Goal: Task Accomplishment & Management: Use online tool/utility

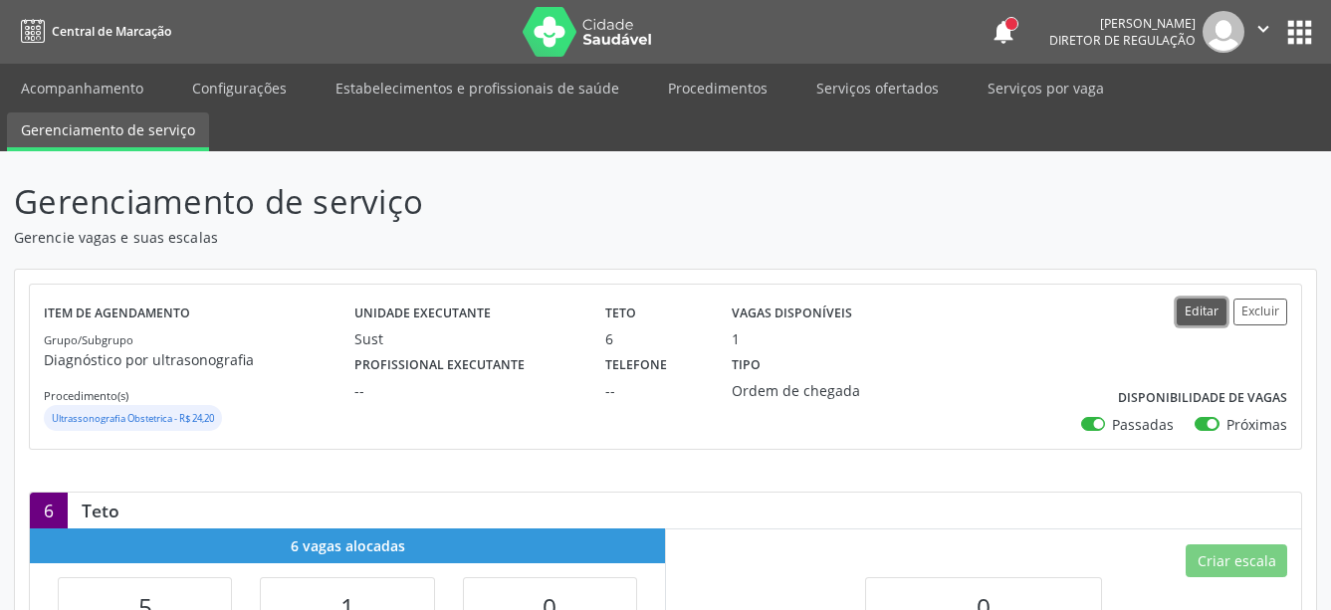
click at [1207, 315] on button "Editar" at bounding box center [1202, 312] width 50 height 27
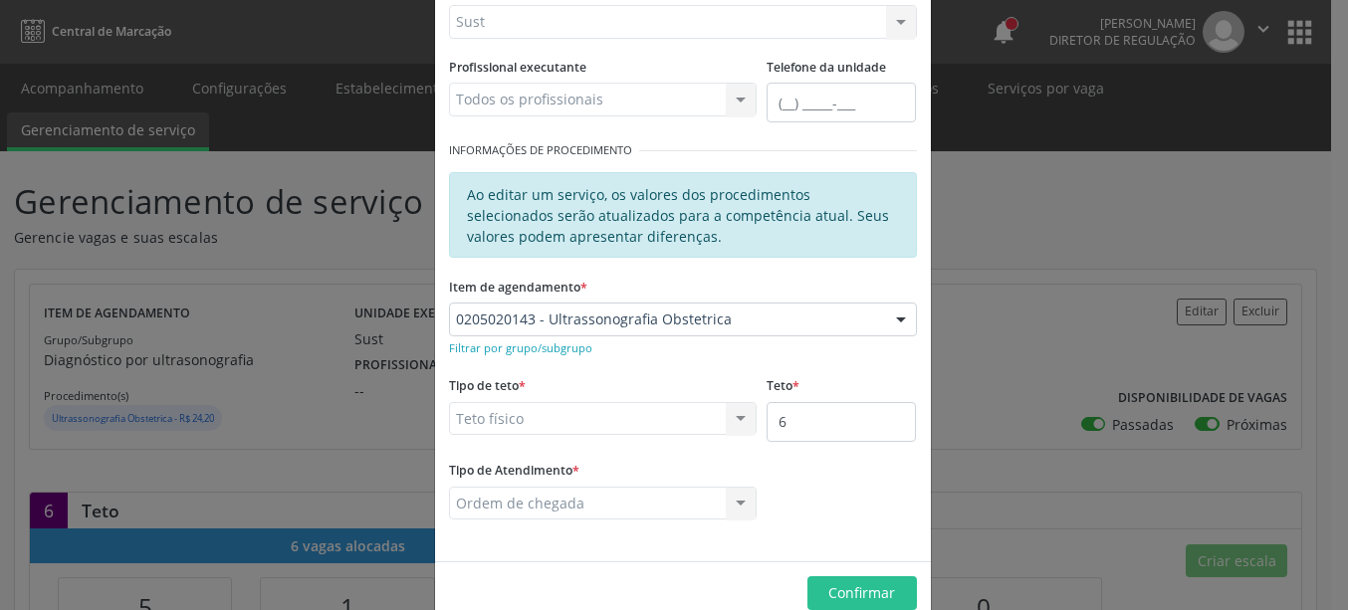
scroll to position [266, 0]
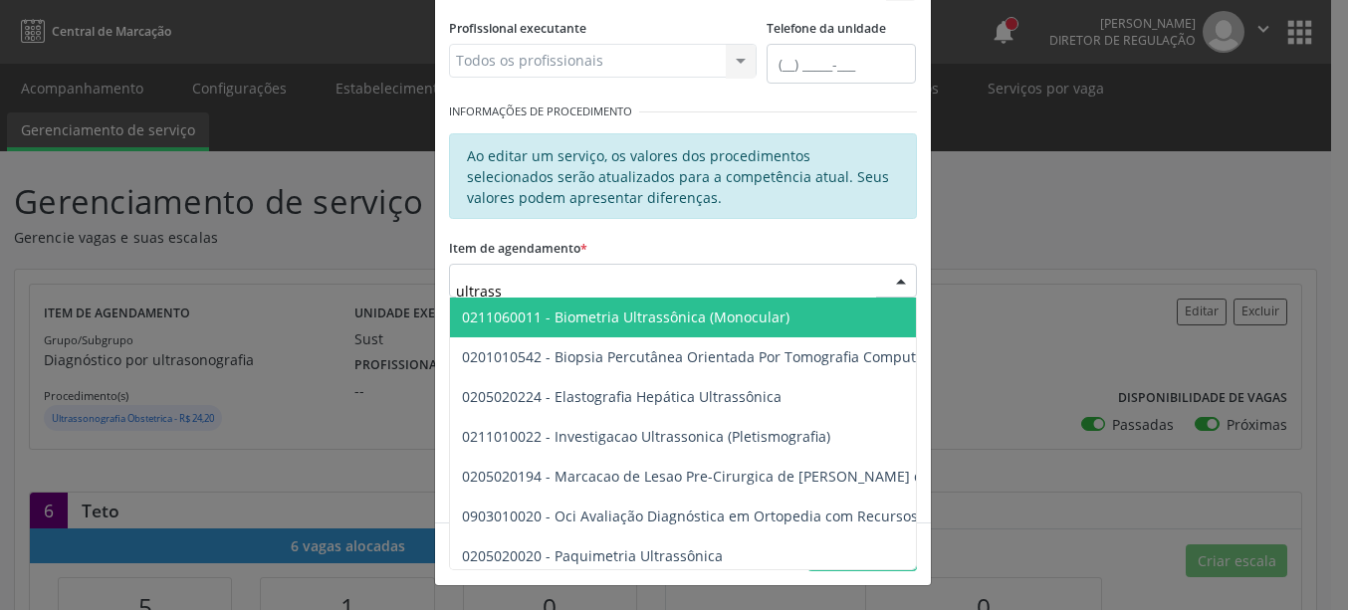
type input "ultrasso"
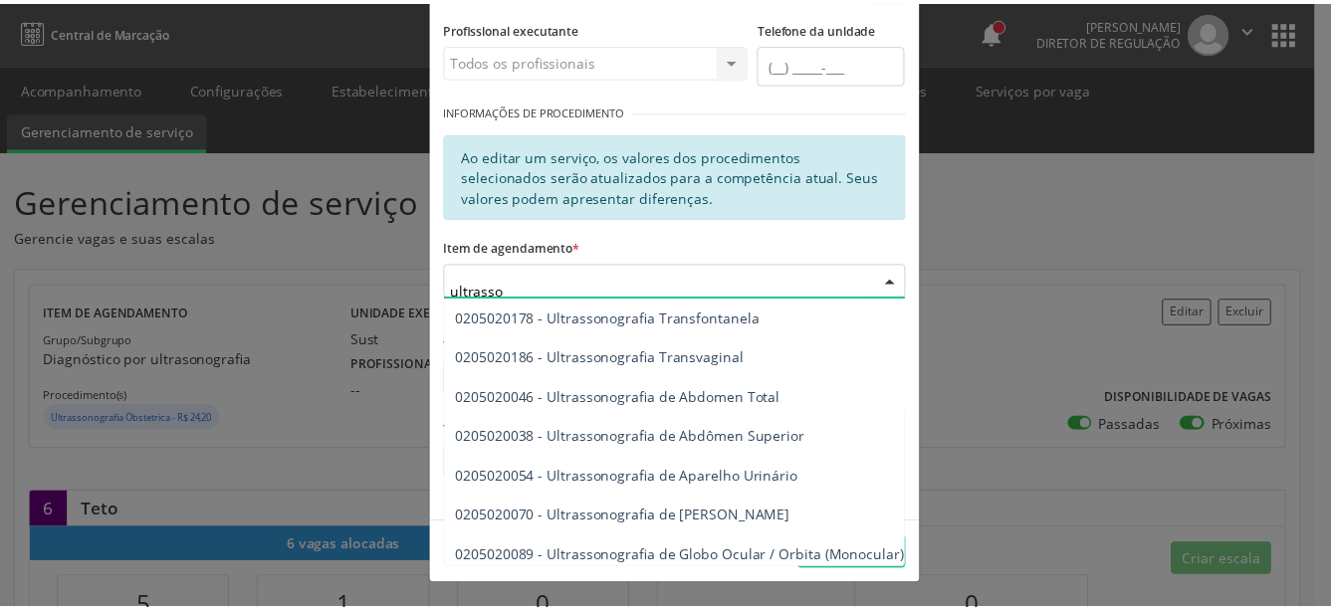
scroll to position [454, 0]
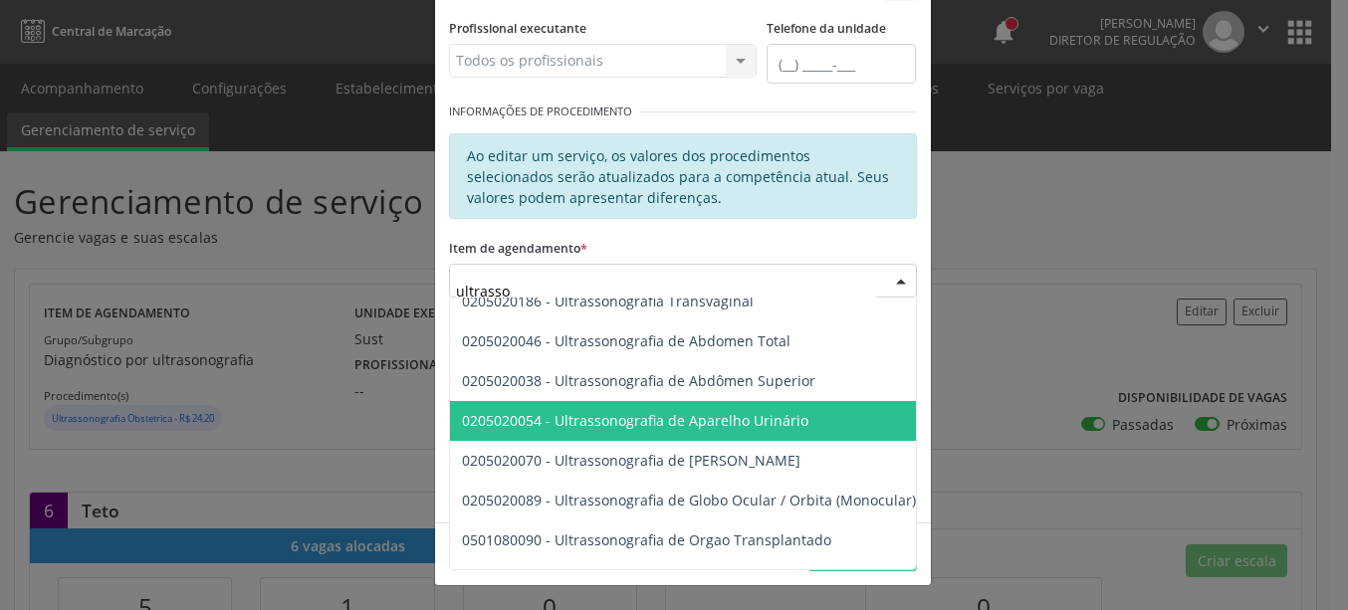
drag, startPoint x: 625, startPoint y: 384, endPoint x: 630, endPoint y: 403, distance: 19.6
click at [621, 401] on ul "0201010542 - Biopsia Percutânea Orientada Por Tomografia Computadorizada / Ultr…" at bounding box center [895, 282] width 891 height 876
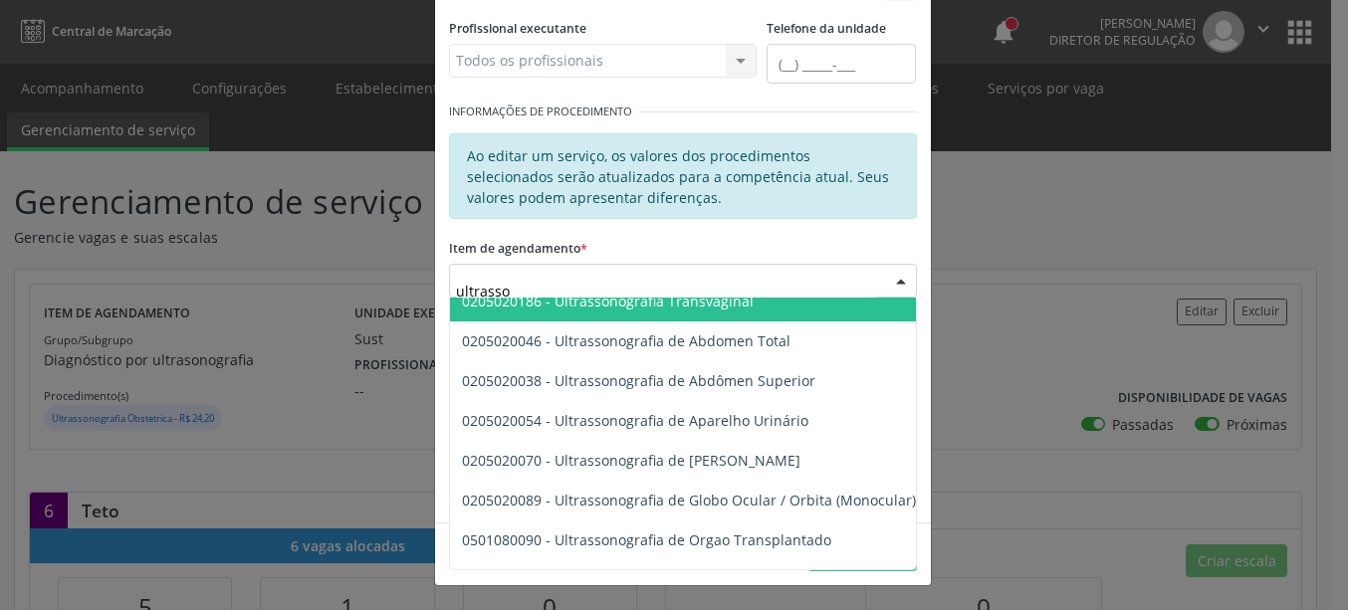
click at [770, 304] on span "0205020186 - Ultrassonografia Transvaginal" at bounding box center [895, 302] width 891 height 40
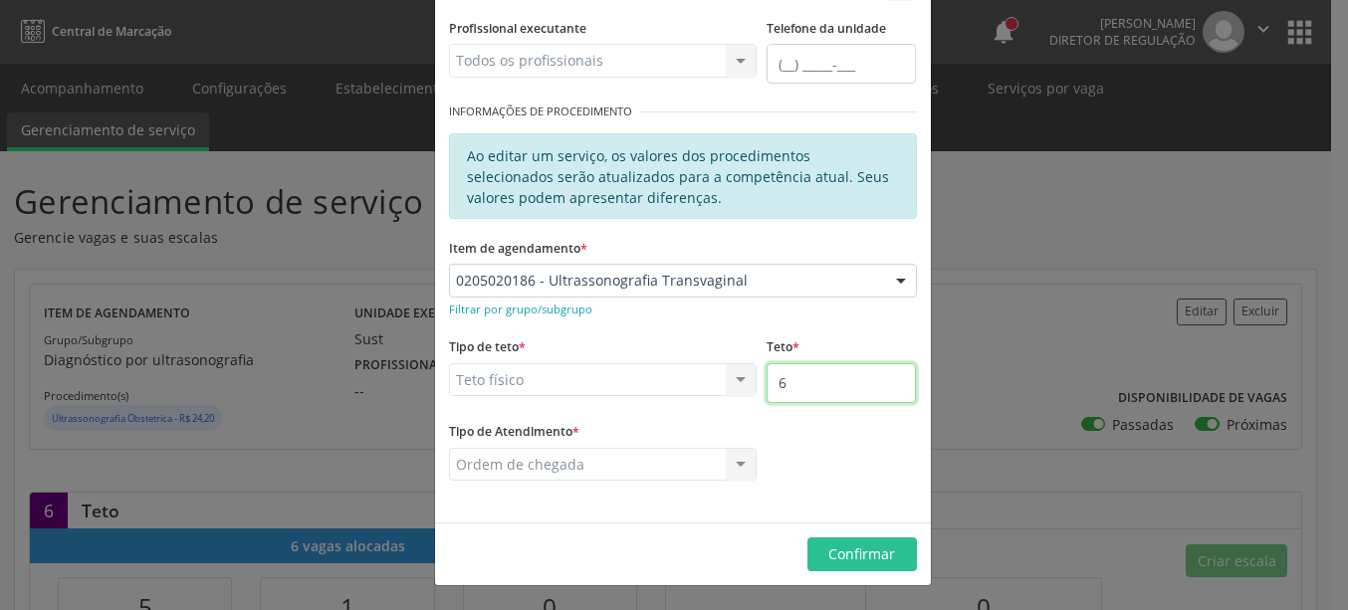
click at [827, 384] on input "6" at bounding box center [841, 383] width 149 height 40
type input "7"
click at [855, 553] on span "Confirmar" at bounding box center [861, 554] width 67 height 19
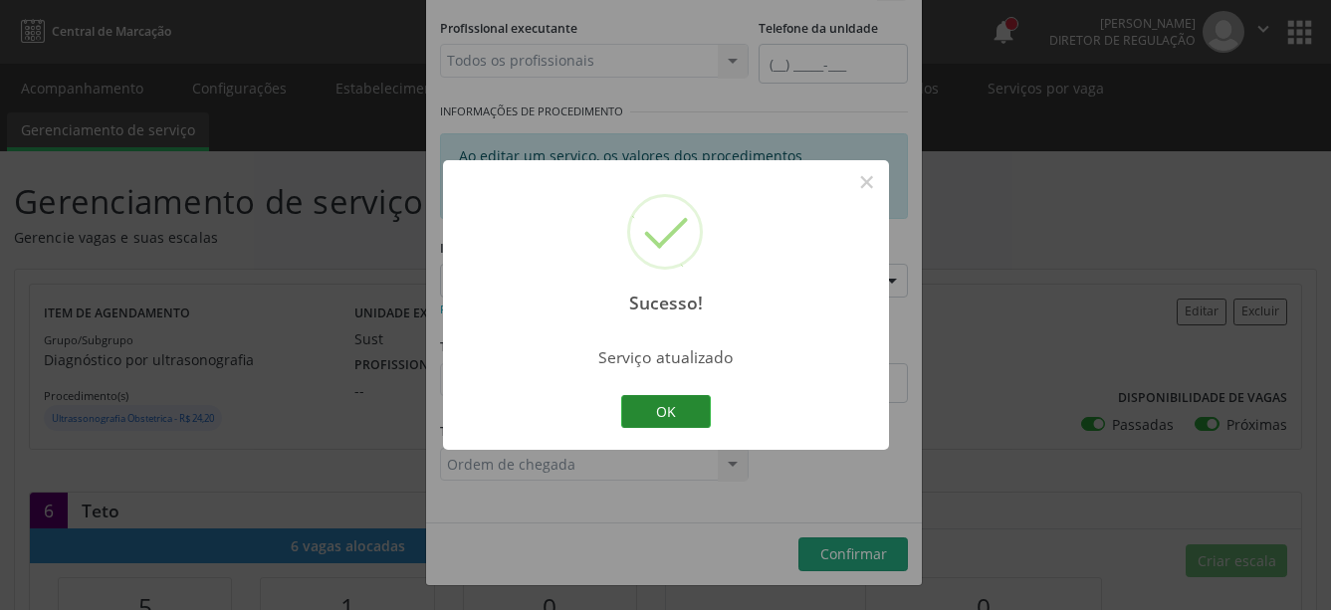
click at [660, 404] on button "OK" at bounding box center [666, 412] width 90 height 34
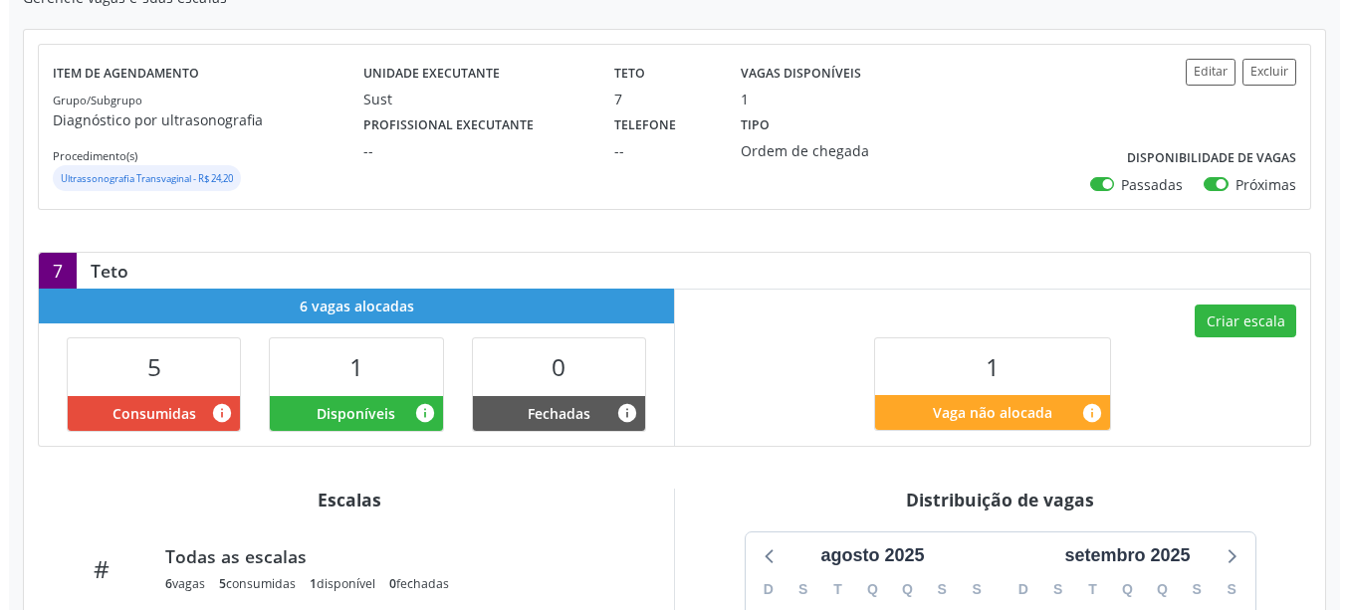
scroll to position [406, 0]
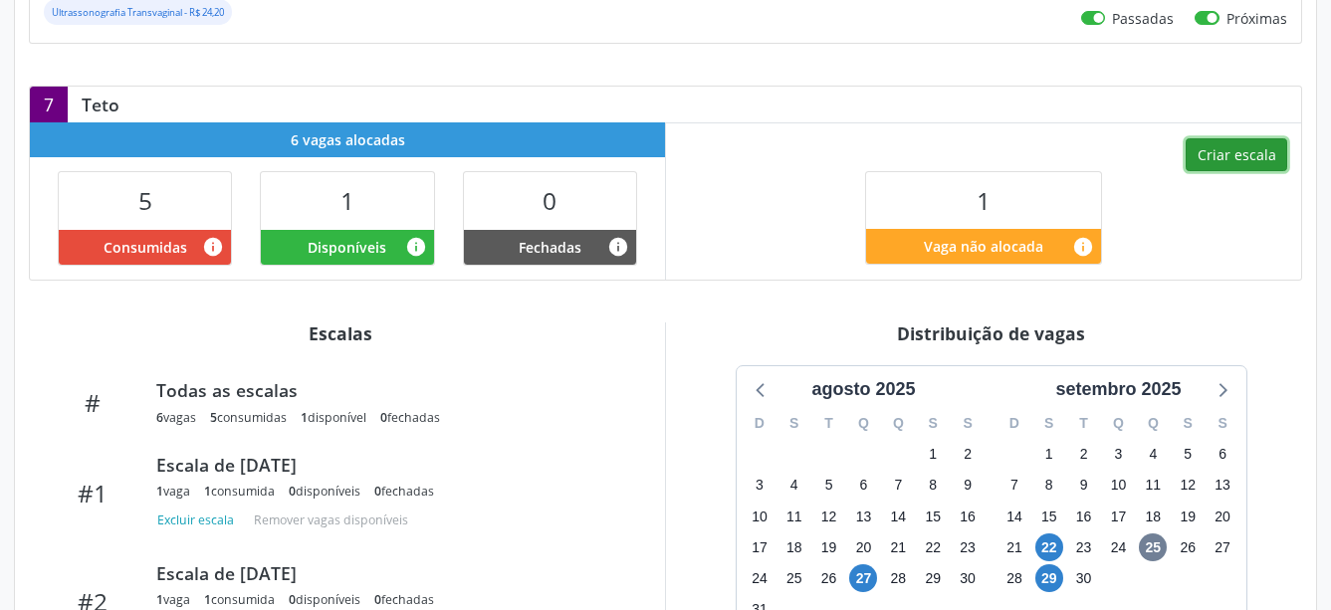
click at [1219, 163] on button "Criar escala" at bounding box center [1237, 155] width 102 height 34
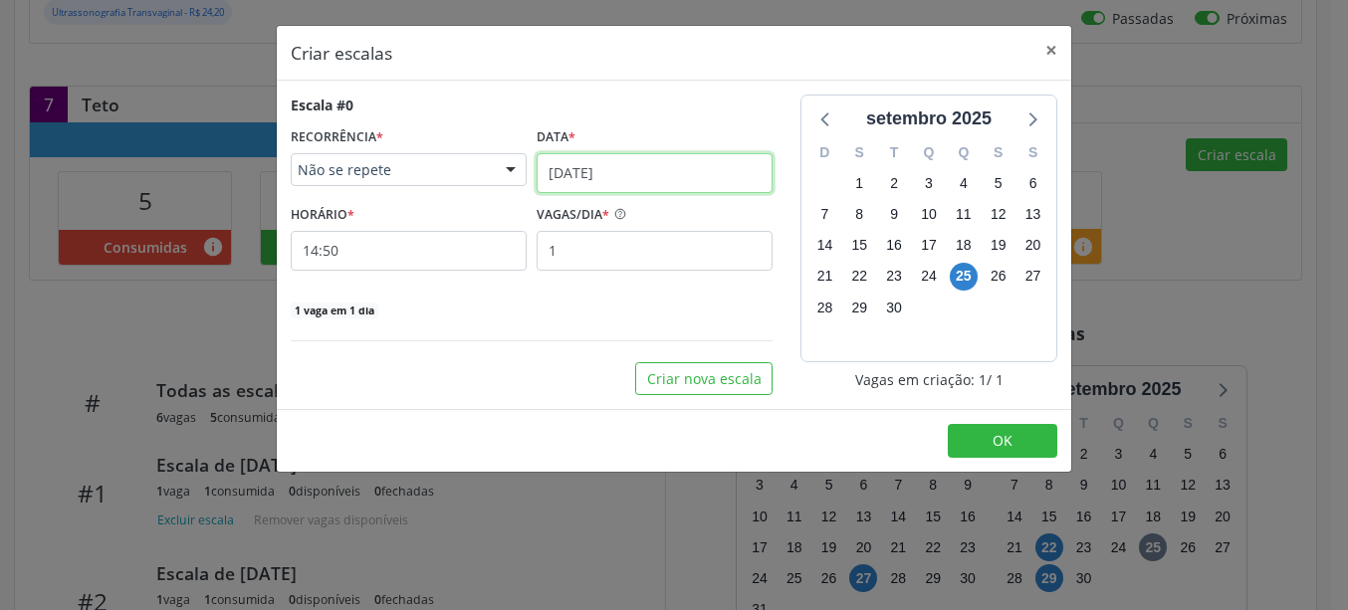
click at [610, 172] on input "[DATE]" at bounding box center [655, 173] width 236 height 40
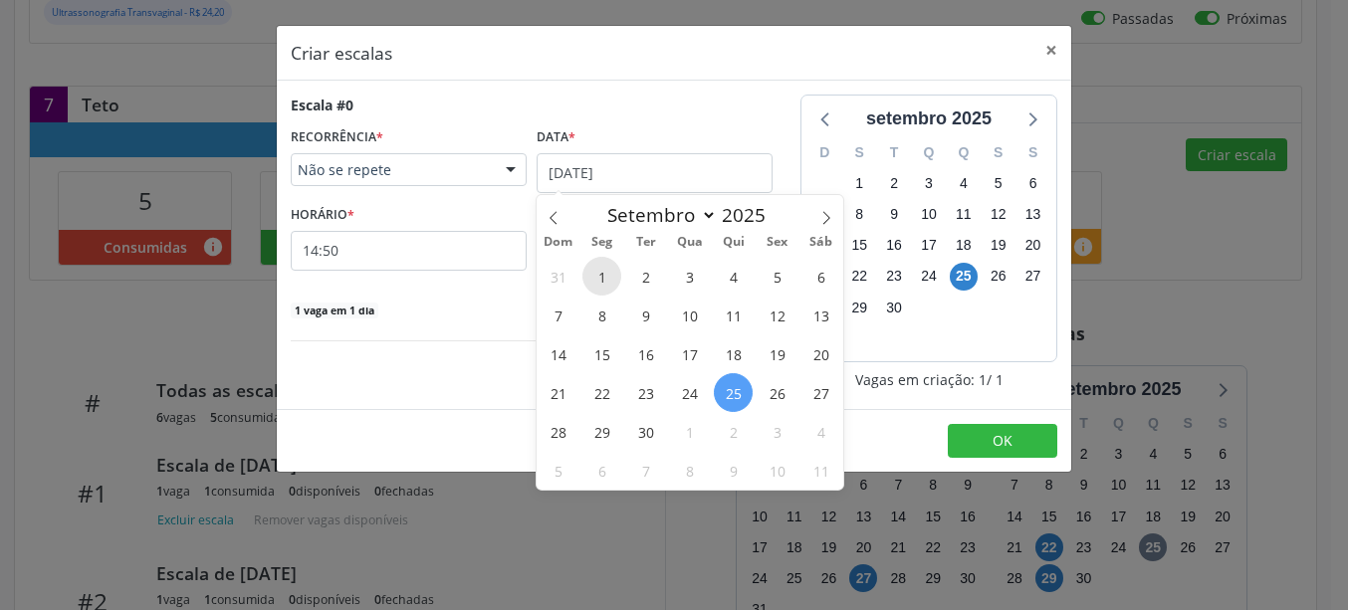
click at [594, 283] on span "1" at bounding box center [602, 276] width 39 height 39
select select "8"
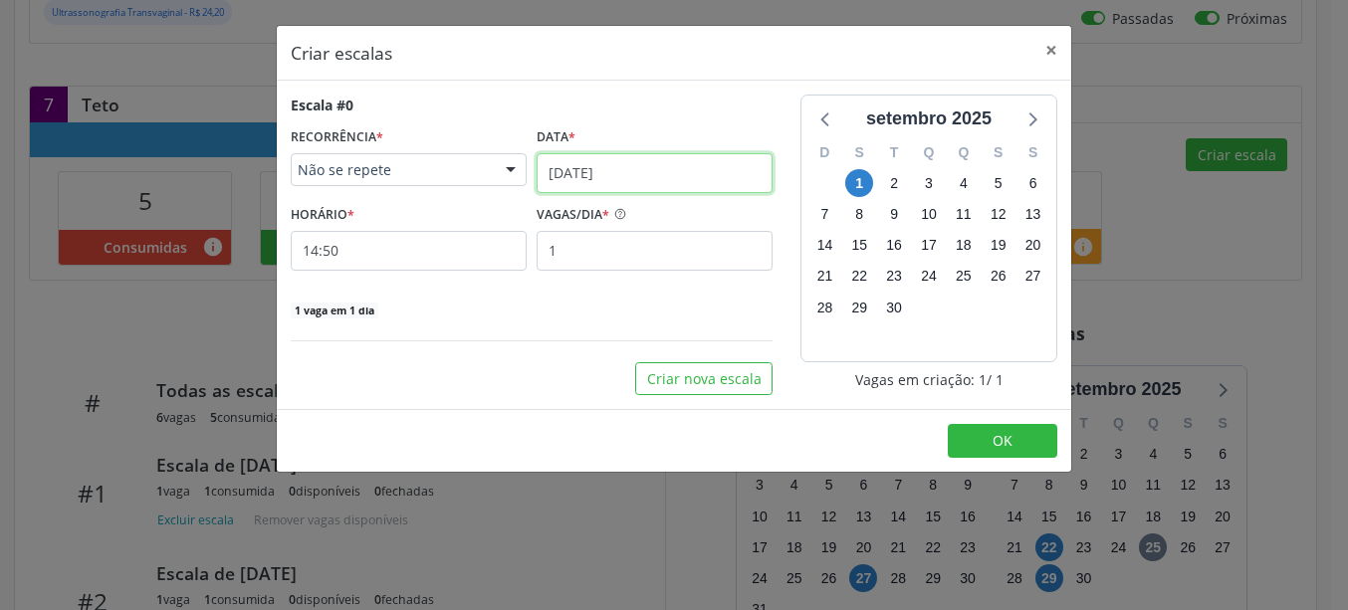
click at [590, 172] on input "[DATE]" at bounding box center [655, 173] width 236 height 40
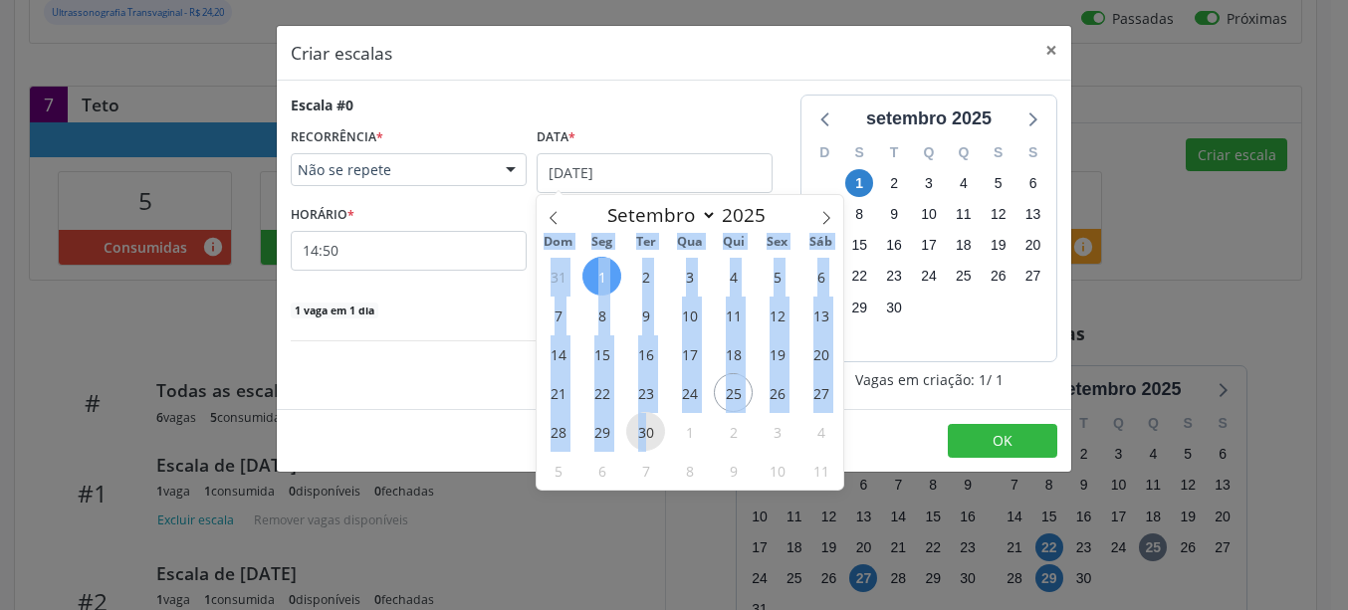
click at [643, 433] on span "30" at bounding box center [645, 431] width 39 height 39
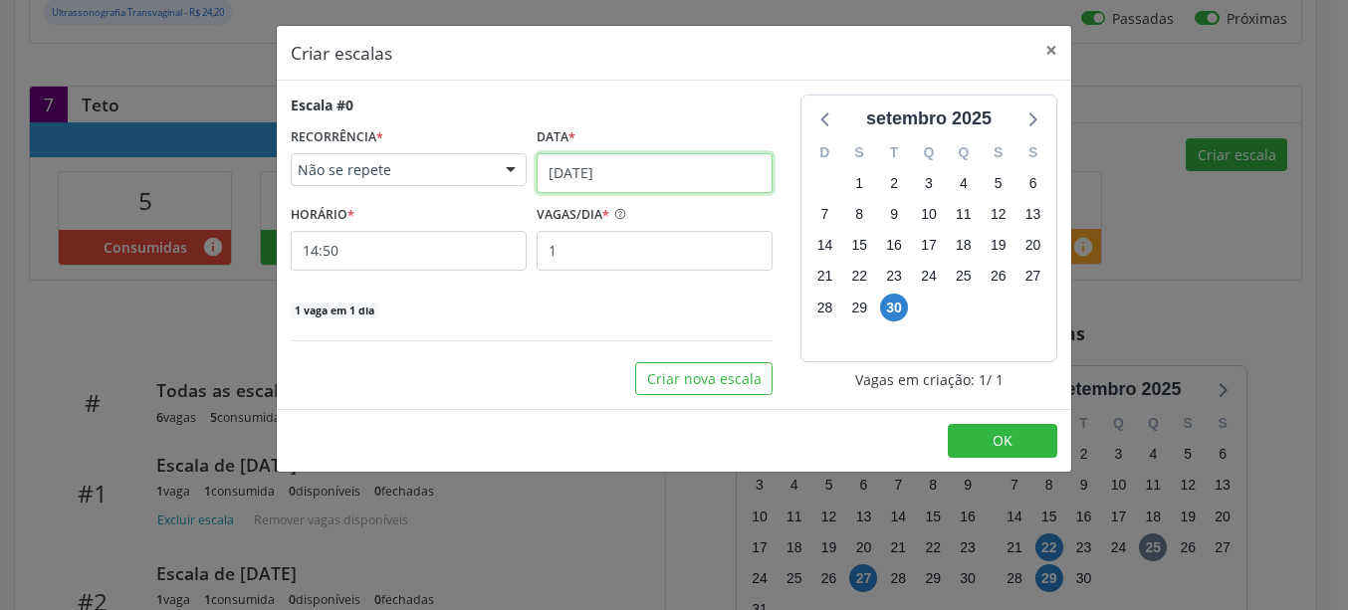
click at [565, 162] on input "[DATE]" at bounding box center [655, 173] width 236 height 40
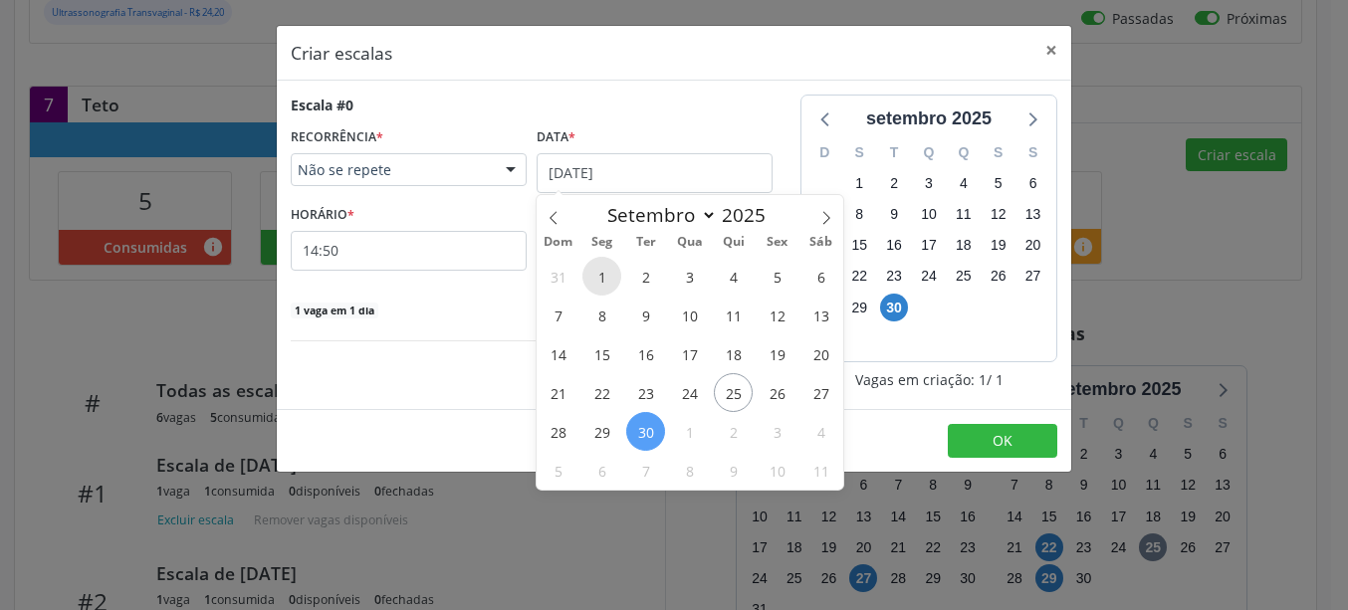
click at [608, 267] on span "1" at bounding box center [602, 276] width 39 height 39
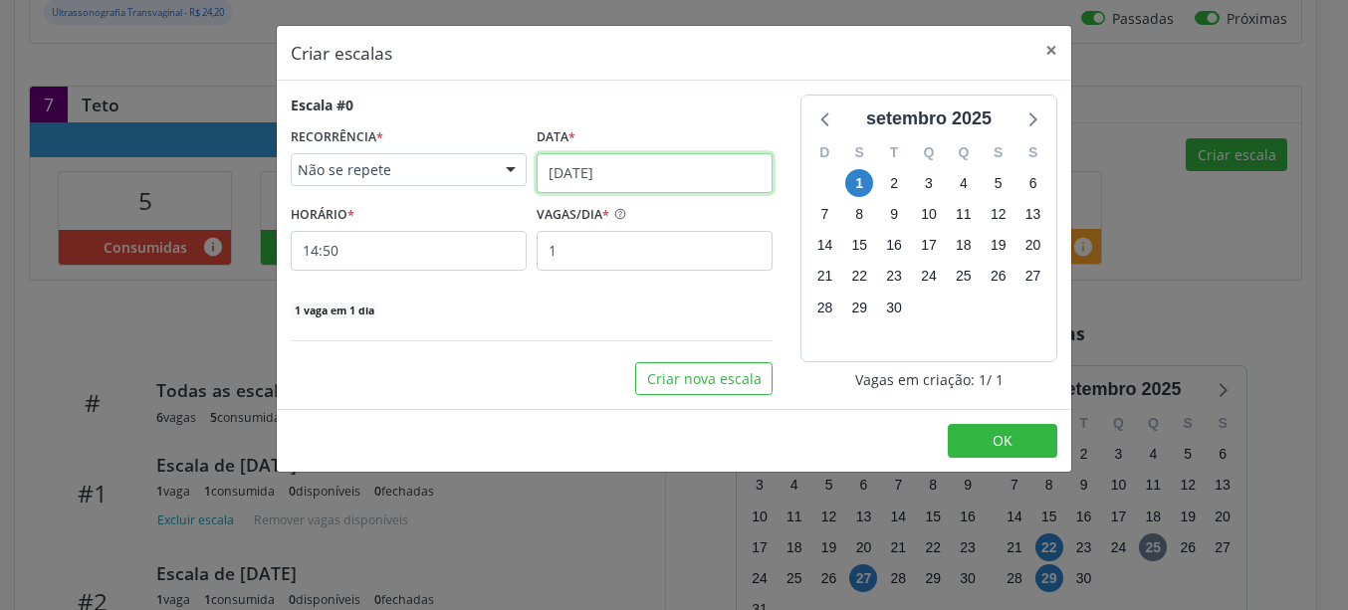
click at [585, 179] on input "[DATE]" at bounding box center [655, 173] width 236 height 40
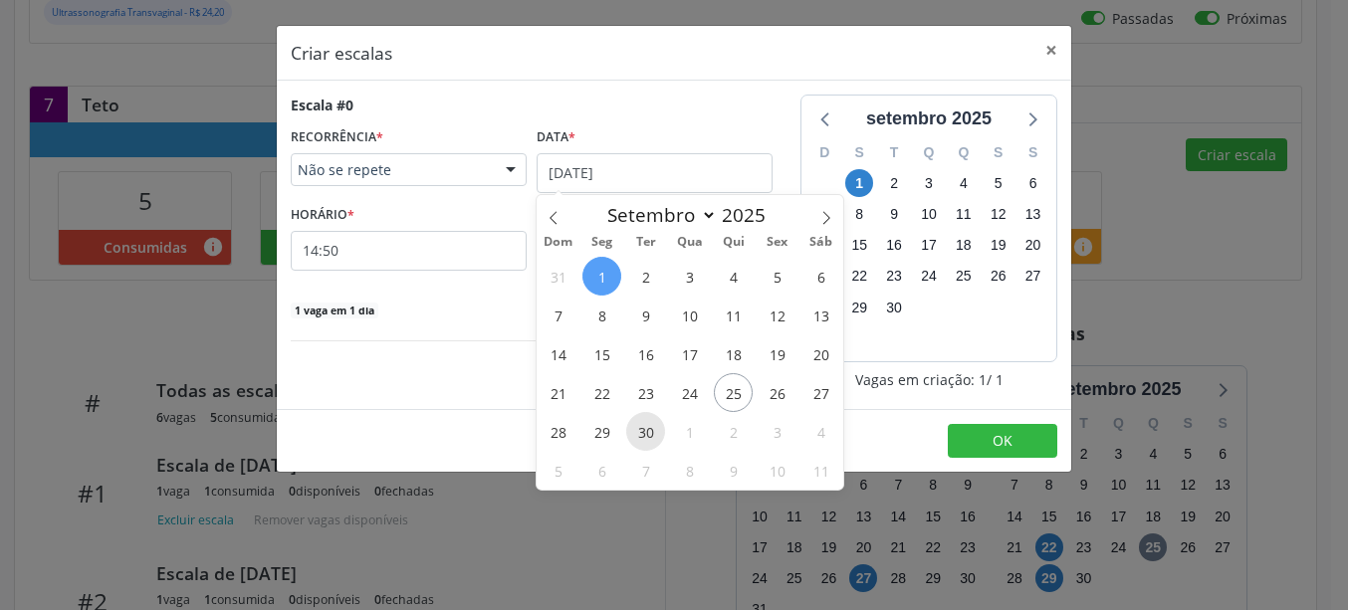
click at [650, 437] on span "30" at bounding box center [645, 431] width 39 height 39
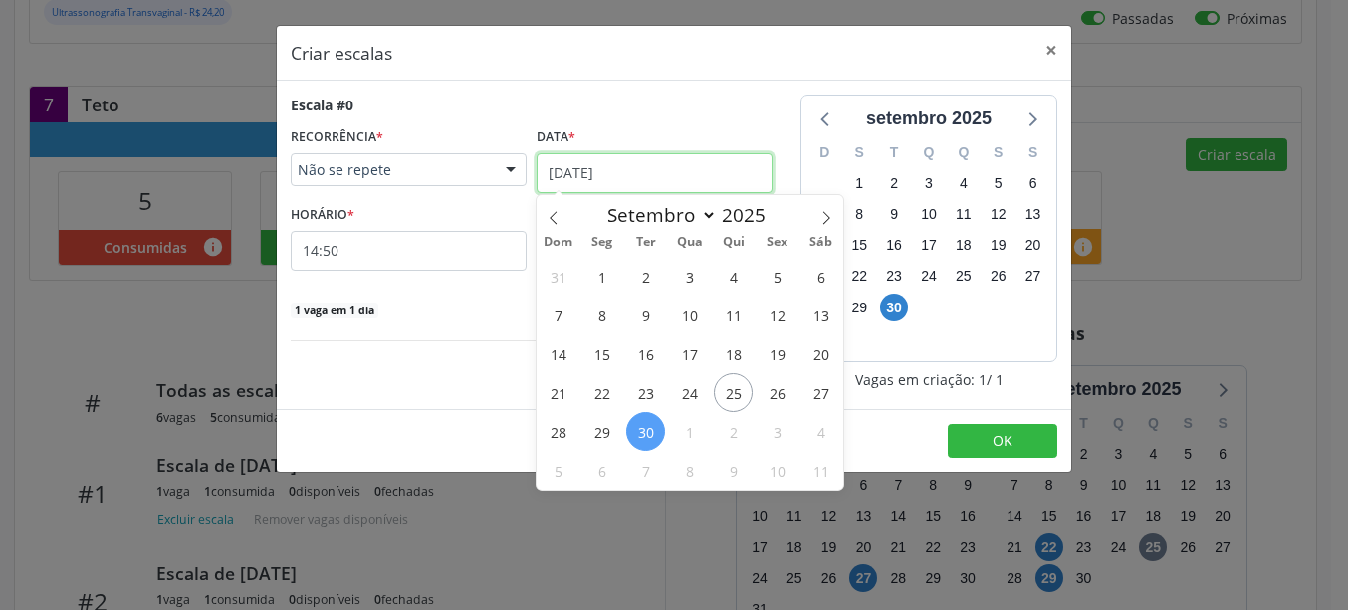
click at [574, 169] on input "[DATE]" at bounding box center [655, 173] width 236 height 40
click at [567, 229] on div "Dom Seg Ter Qua Qui Sex Sáb" at bounding box center [690, 243] width 307 height 28
click at [541, 225] on span at bounding box center [554, 212] width 34 height 34
select select "7"
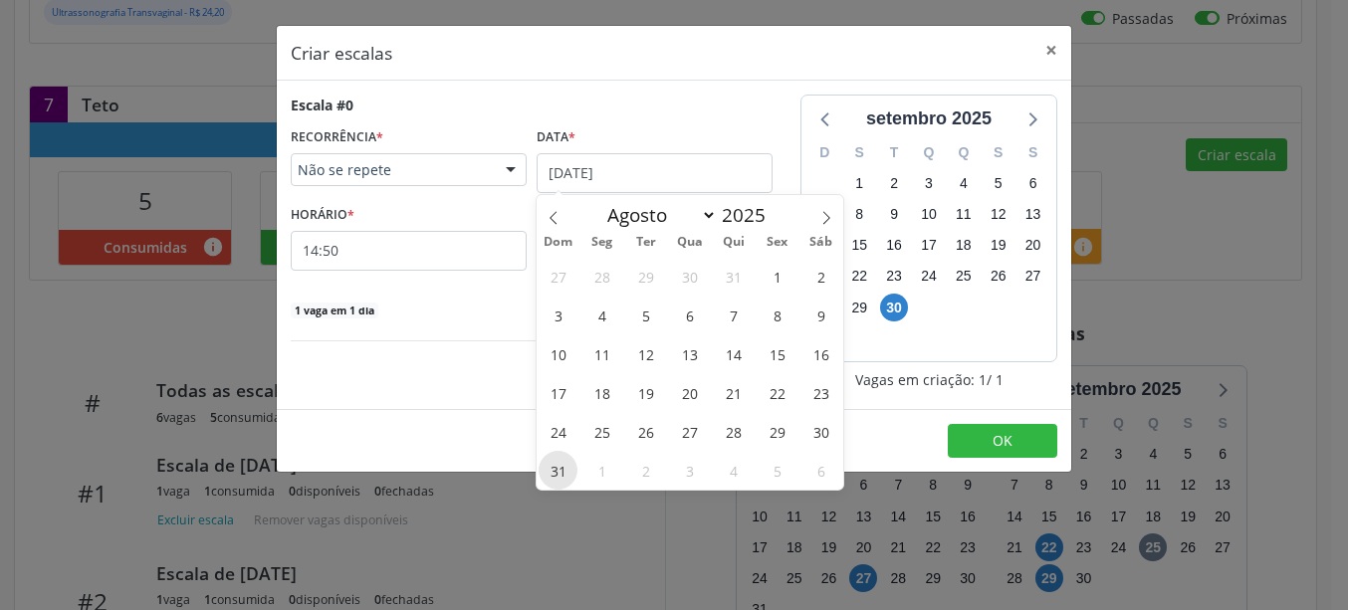
click at [556, 462] on span "31" at bounding box center [558, 470] width 39 height 39
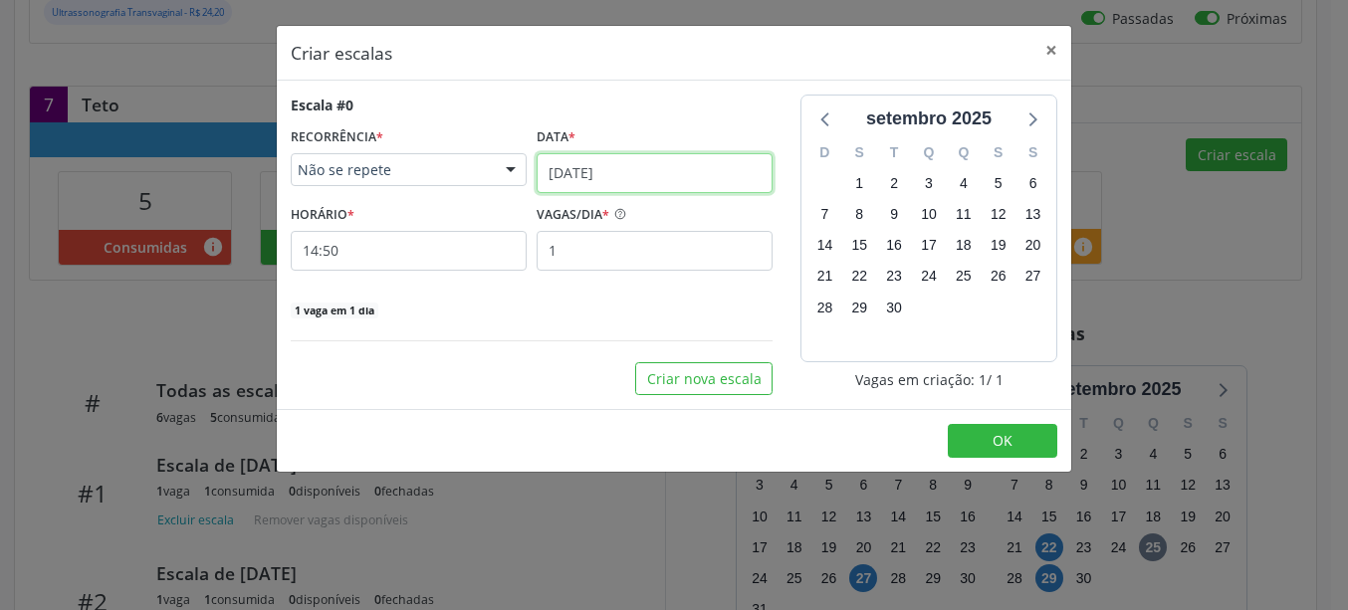
click at [605, 167] on input "[DATE]" at bounding box center [655, 173] width 236 height 40
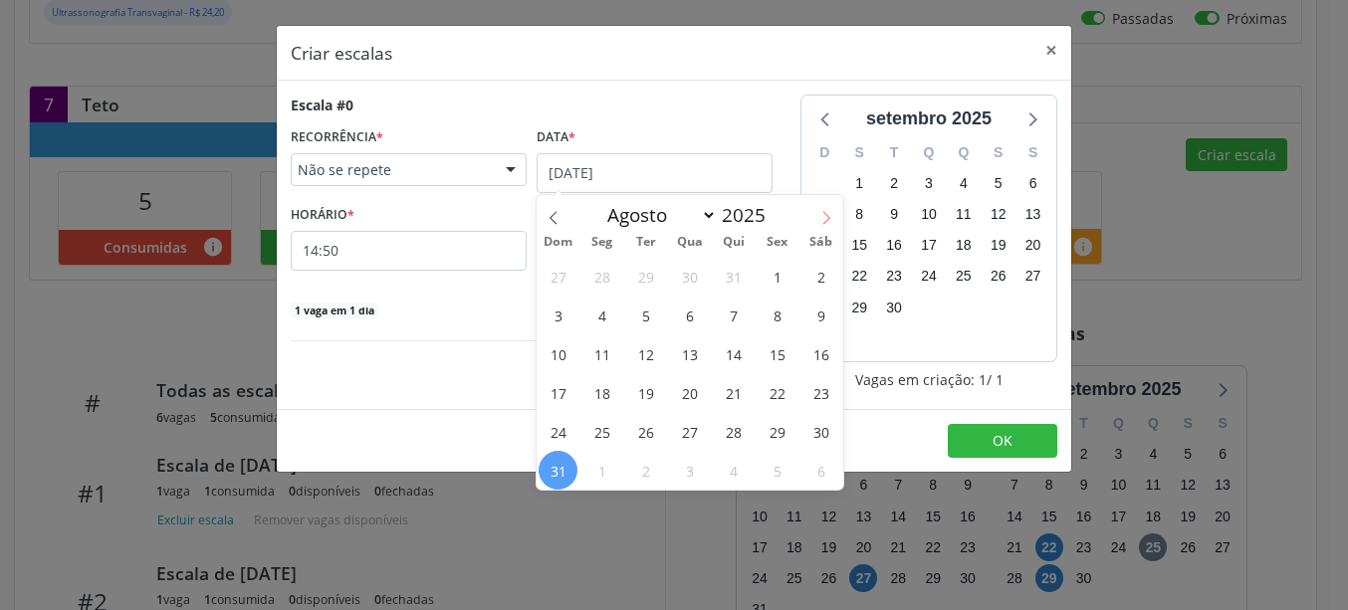
click at [820, 228] on span at bounding box center [827, 212] width 34 height 34
select select "8"
click at [652, 425] on span "30" at bounding box center [645, 431] width 39 height 39
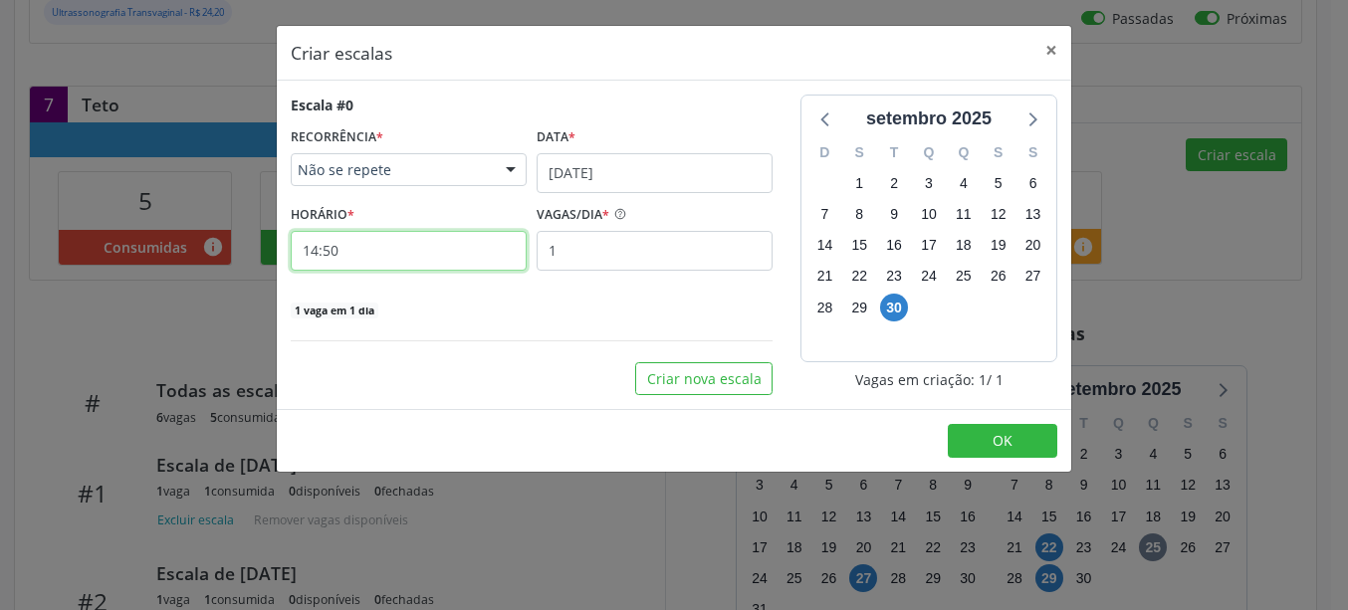
click at [358, 251] on input "14:50" at bounding box center [409, 251] width 236 height 40
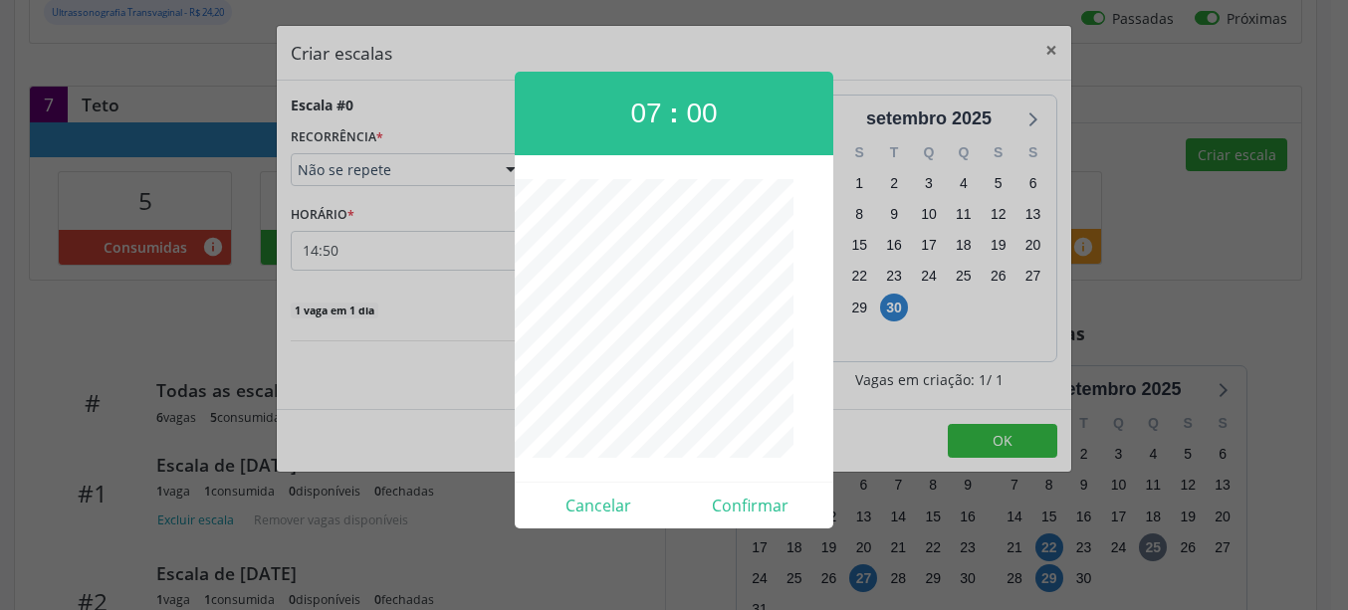
click at [474, 311] on div at bounding box center [674, 305] width 1348 height 610
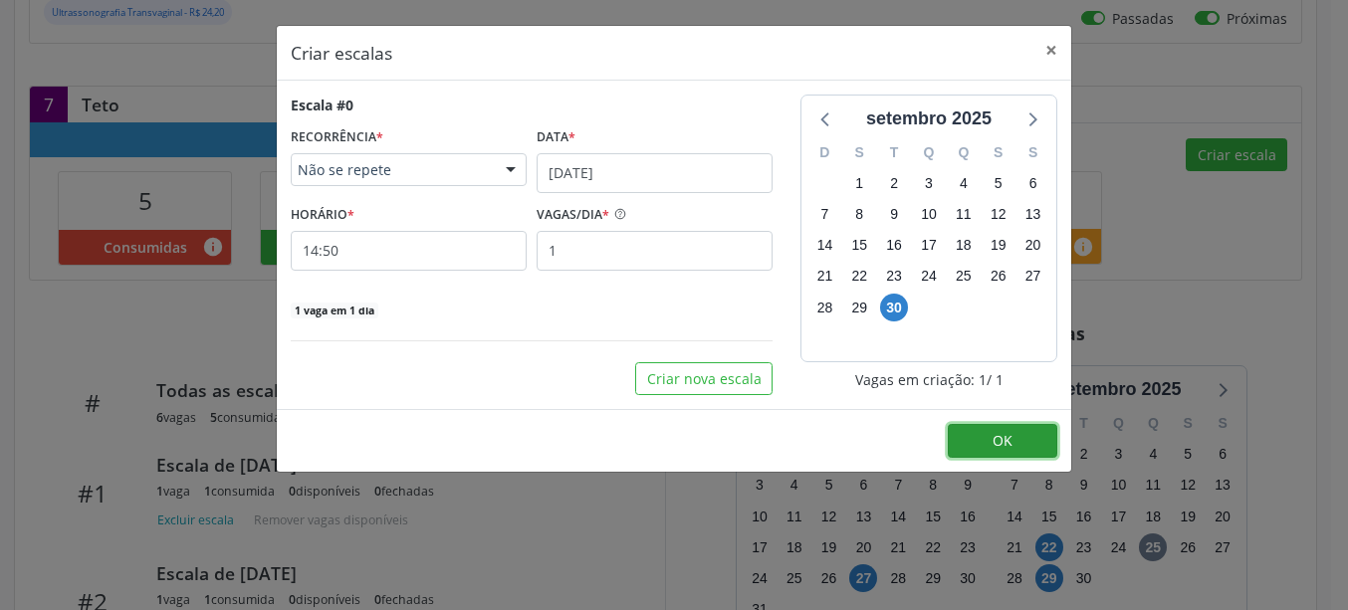
click at [996, 443] on span "OK" at bounding box center [1003, 440] width 20 height 19
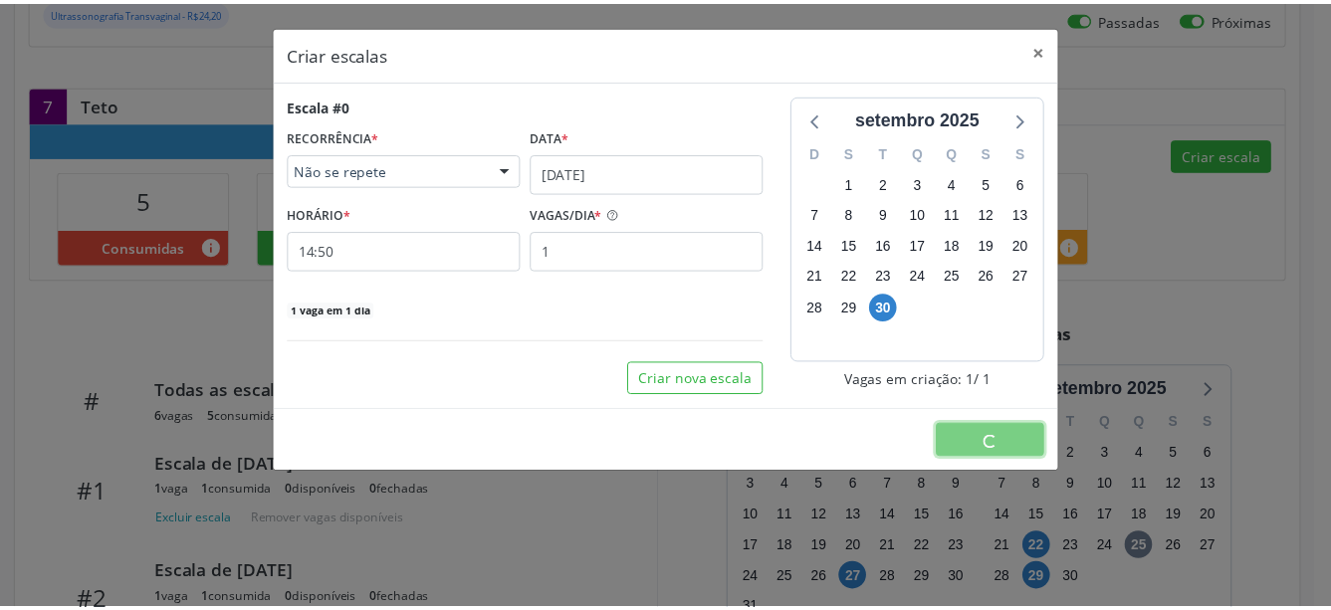
scroll to position [0, 0]
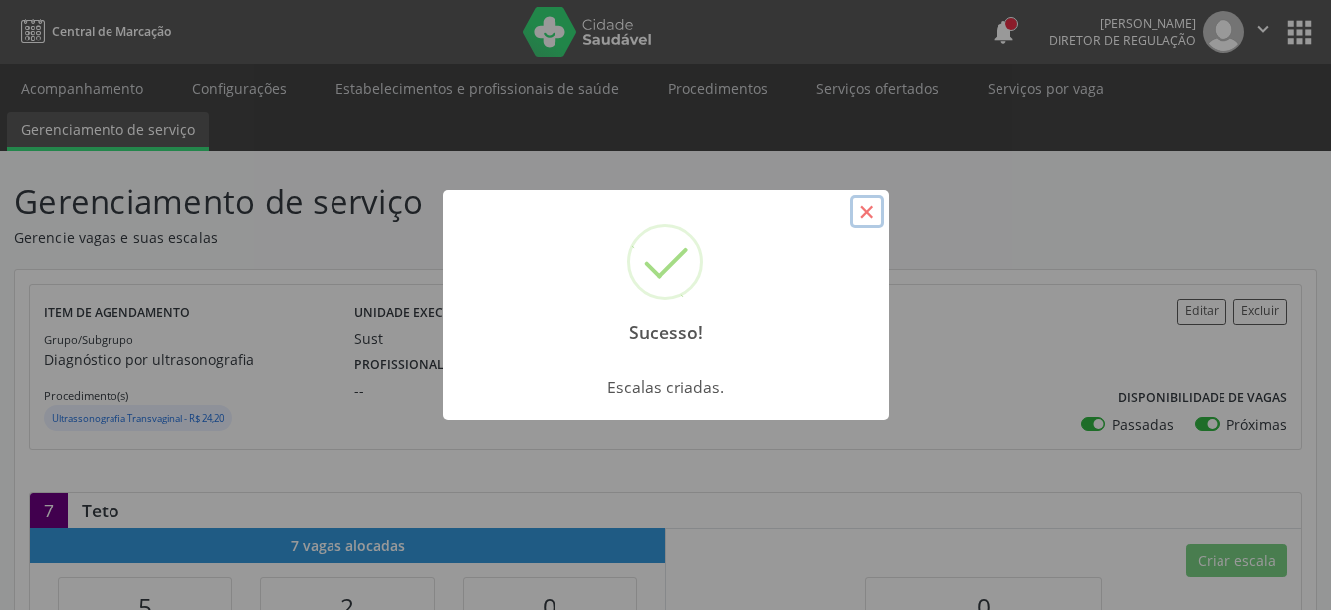
click at [872, 213] on button "×" at bounding box center [867, 212] width 34 height 34
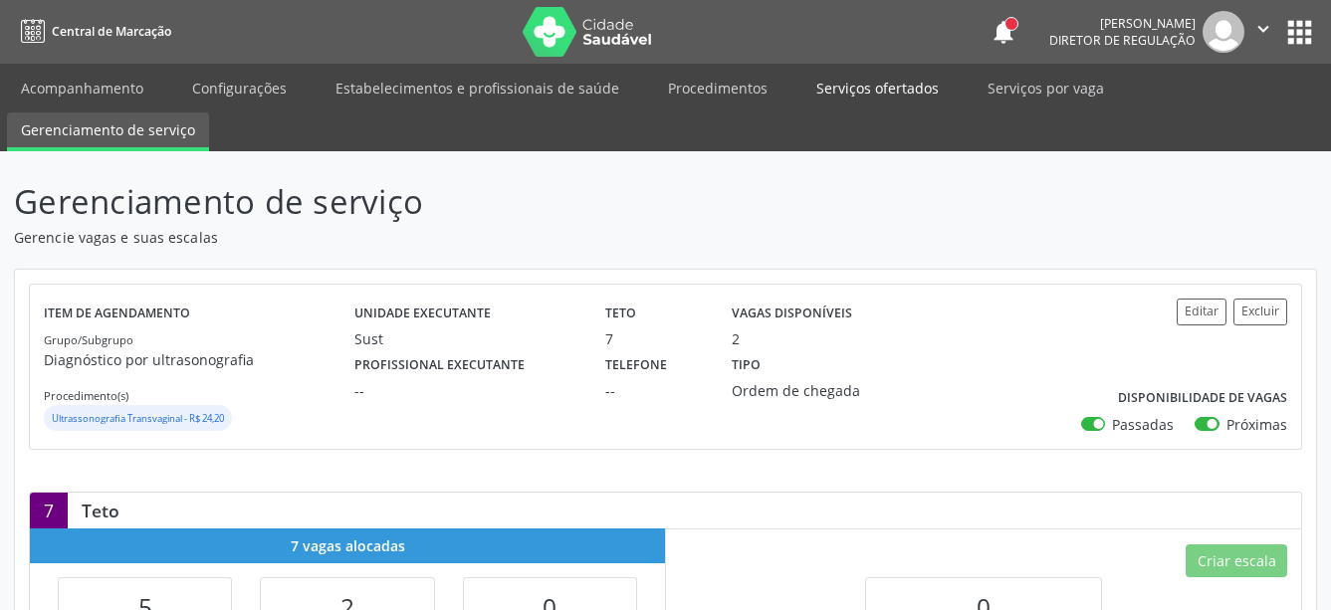
click at [885, 97] on link "Serviços ofertados" at bounding box center [878, 88] width 150 height 35
select select "8"
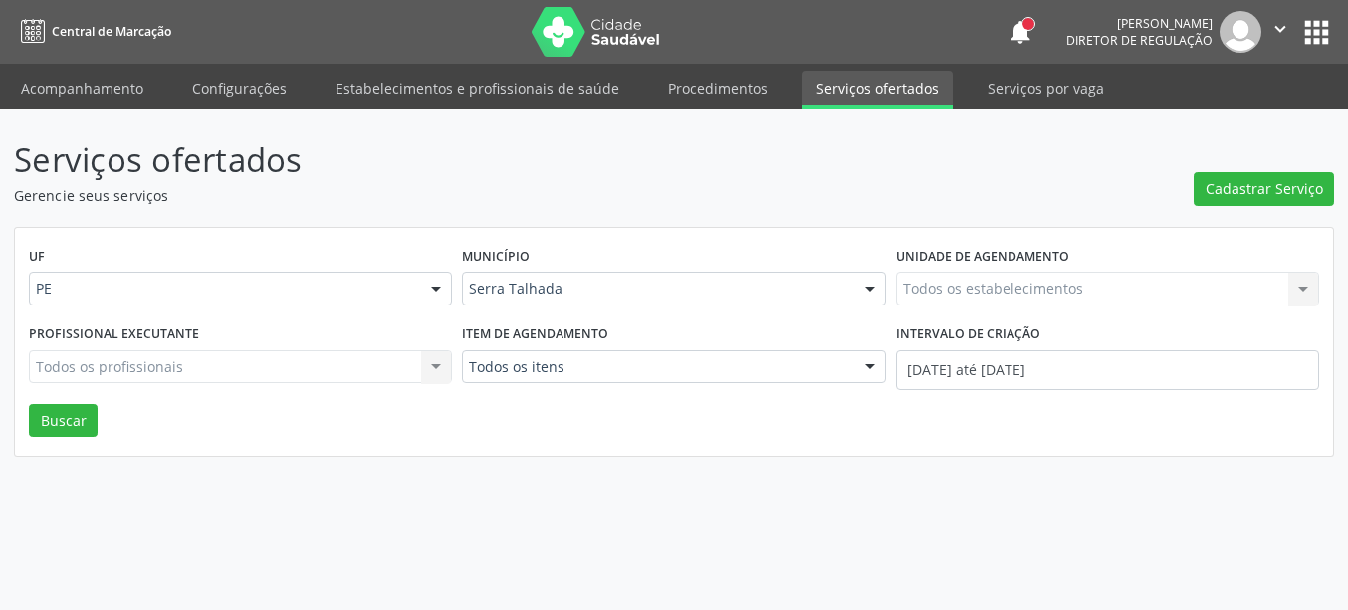
click at [995, 288] on div "Todos os estabelecimentos Todos os estabelecimentos Nenhum resultado encontrado…" at bounding box center [1107, 289] width 423 height 34
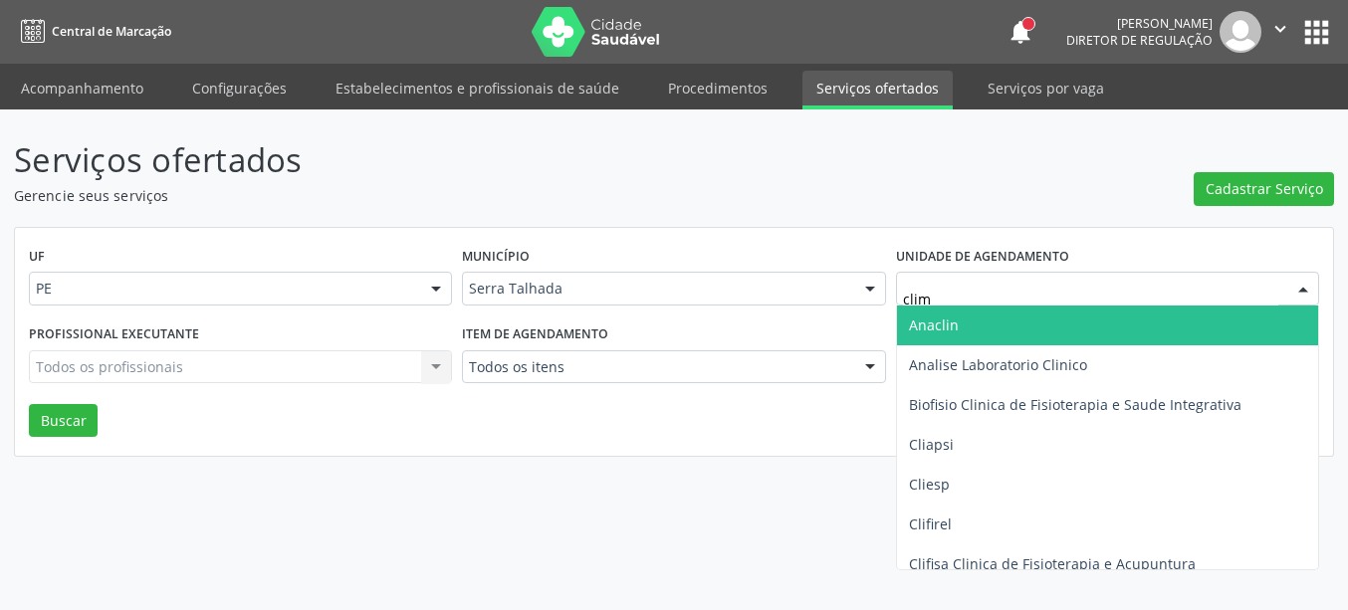
type input "clima"
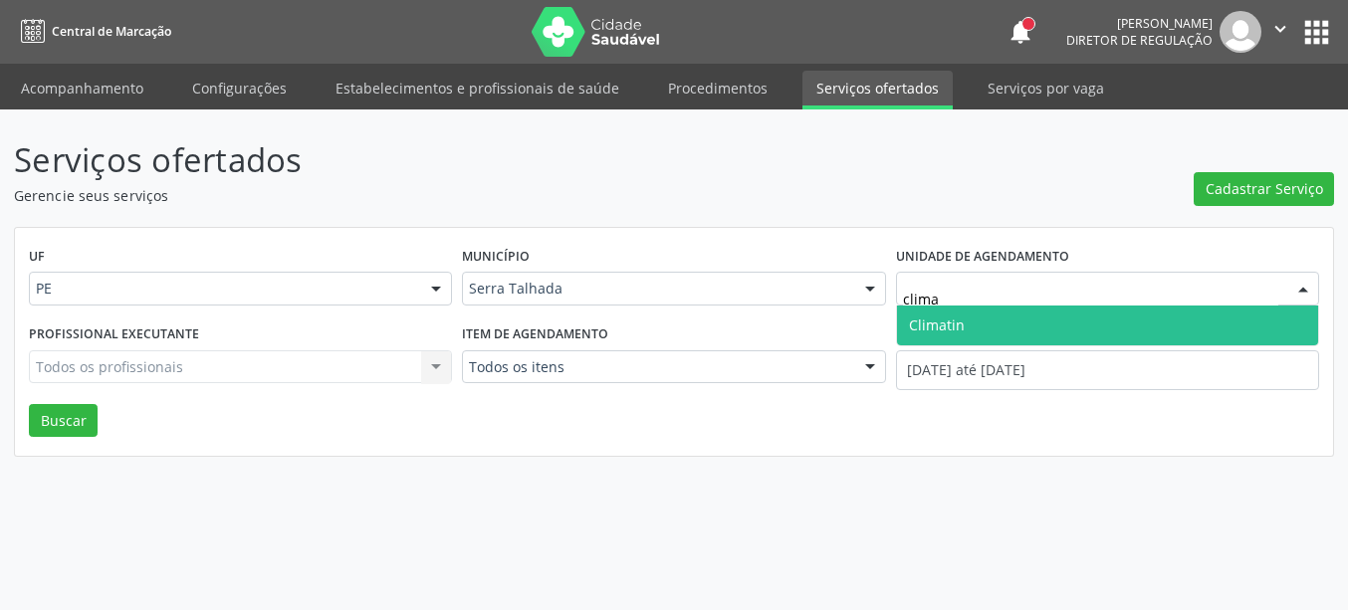
click at [989, 332] on span "Climatin" at bounding box center [1107, 326] width 421 height 40
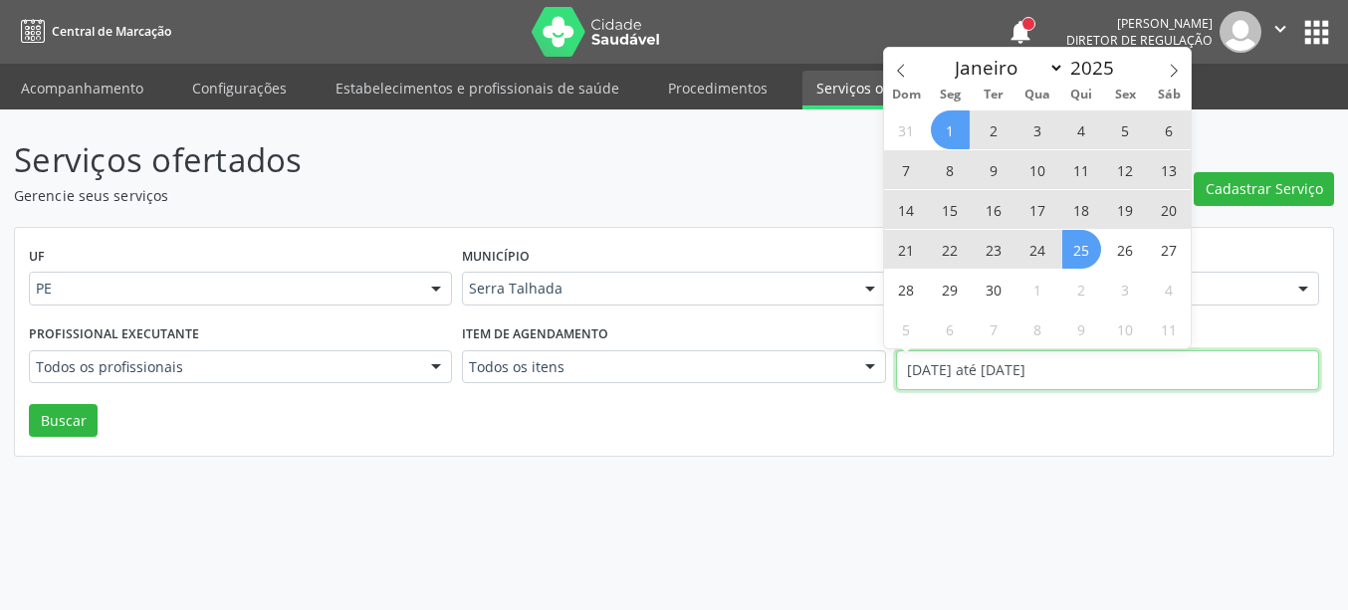
click at [983, 362] on input "[DATE] até [DATE]" at bounding box center [1107, 371] width 423 height 40
click at [893, 58] on span at bounding box center [901, 65] width 34 height 34
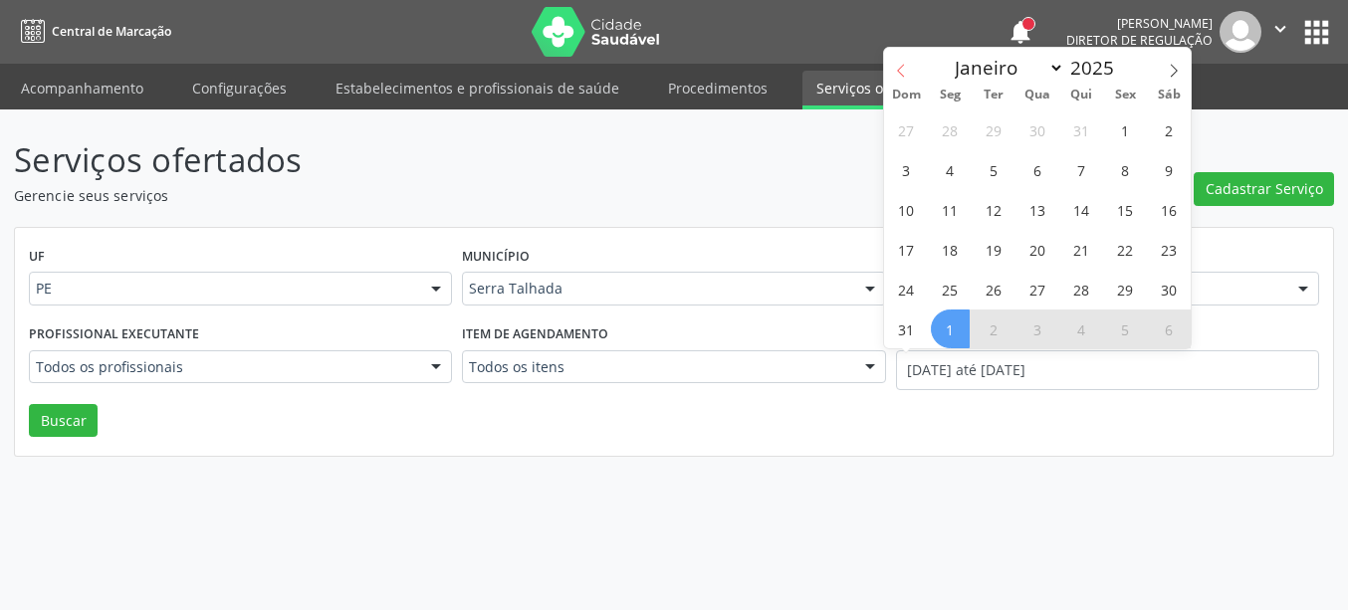
select select "7"
click at [1123, 137] on span "1" at bounding box center [1125, 130] width 39 height 39
type input "[DATE]"
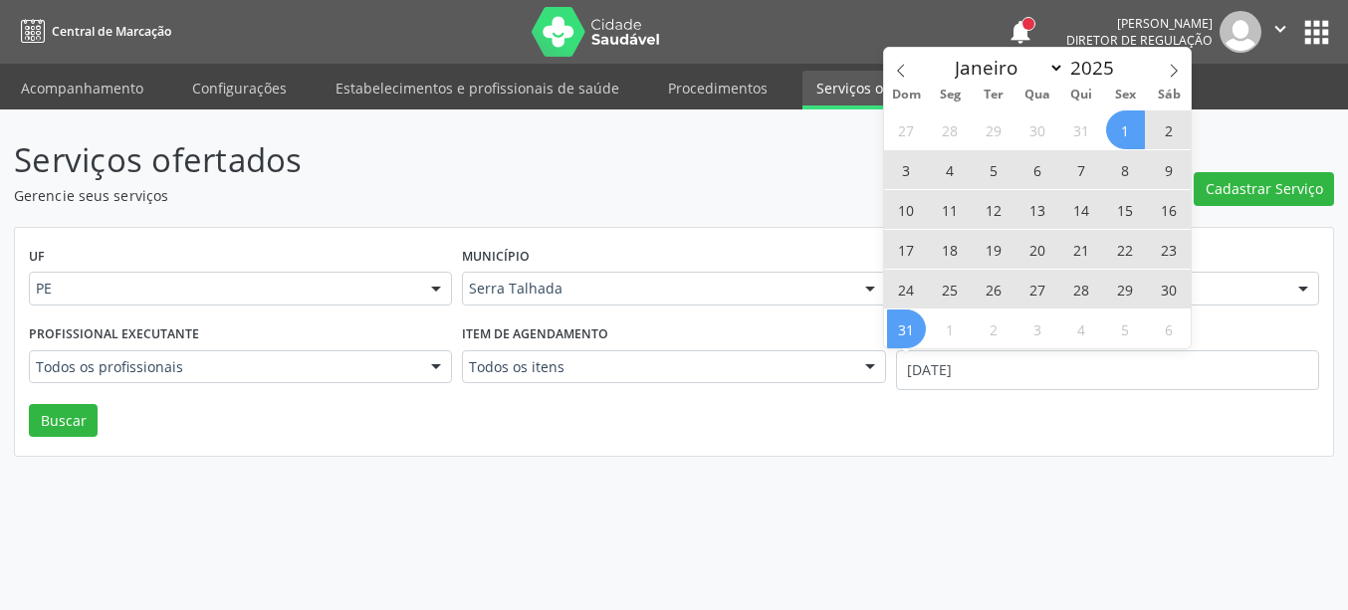
drag, startPoint x: 916, startPoint y: 321, endPoint x: 896, endPoint y: 334, distance: 23.8
click at [915, 322] on span "31" at bounding box center [906, 329] width 39 height 39
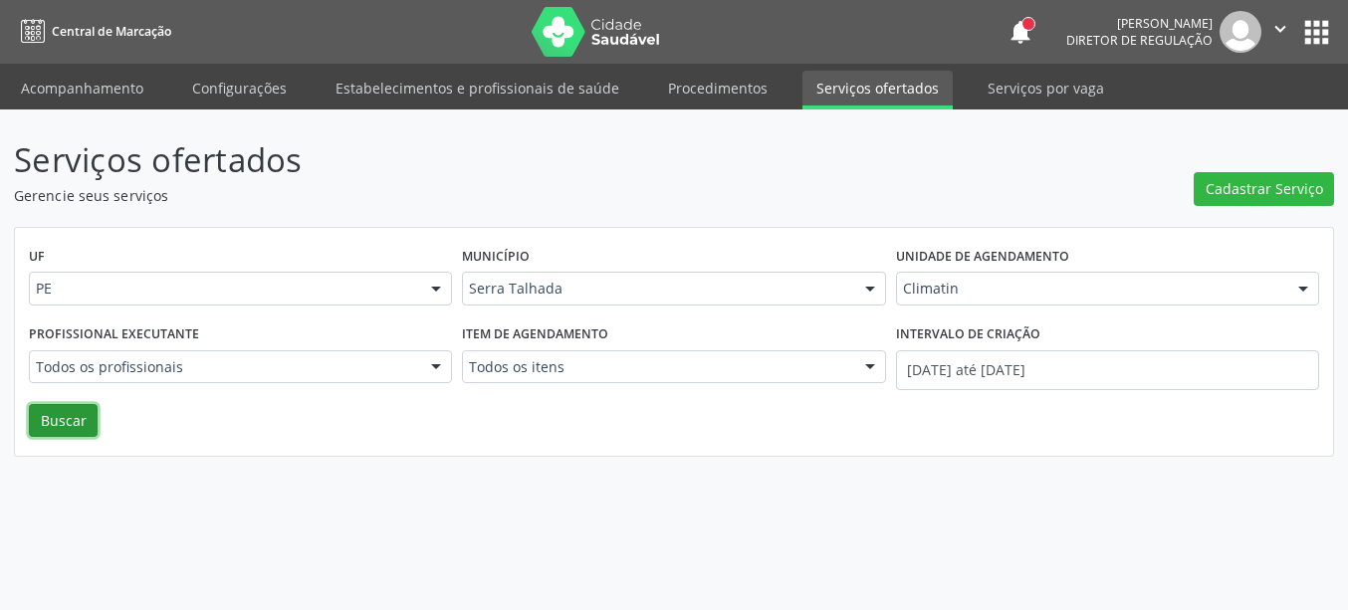
click at [42, 424] on button "Buscar" at bounding box center [63, 421] width 69 height 34
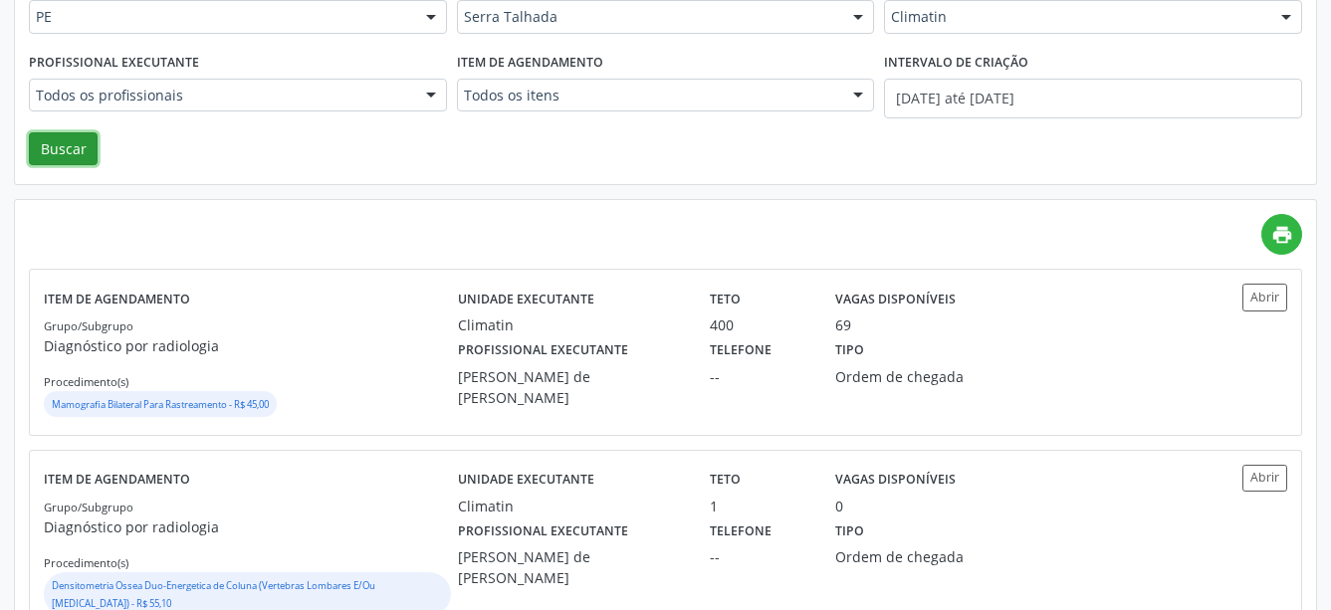
scroll to position [339, 0]
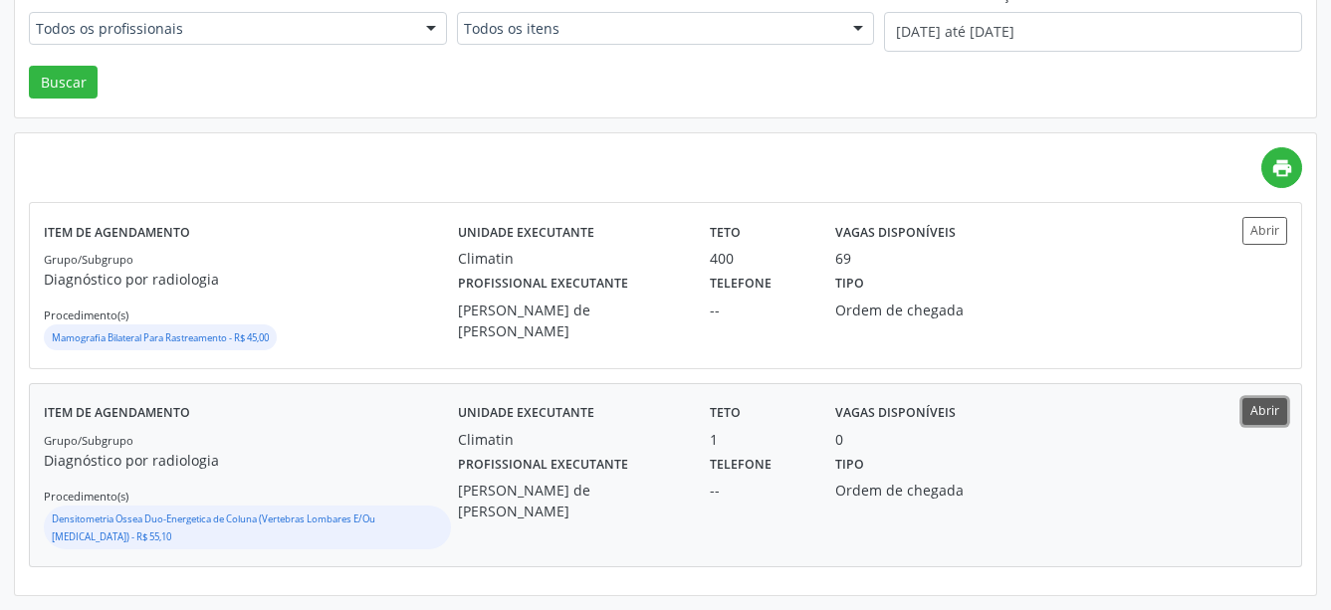
click at [1277, 416] on button "Abrir" at bounding box center [1265, 411] width 45 height 27
